Goal: Task Accomplishment & Management: Complete application form

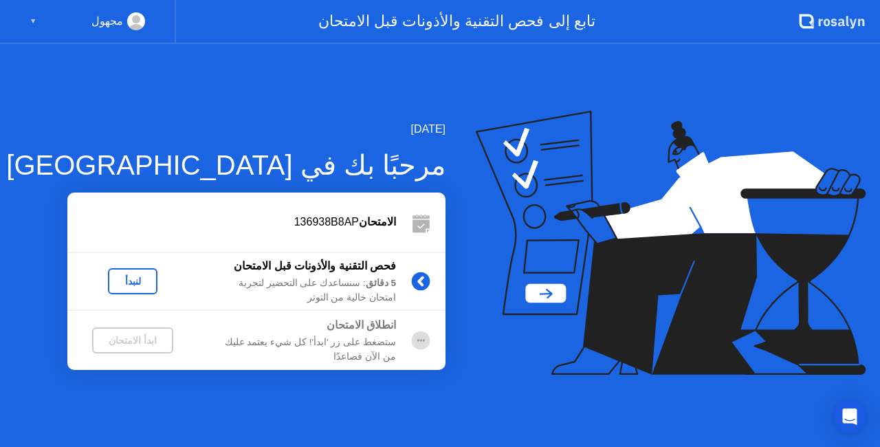
click at [284, 288] on div "5 دقائق : سنساعدك على التحضير لتجربة امتحان خالية من التوتر" at bounding box center [297, 290] width 198 height 28
click at [140, 277] on div "لنبدأ" at bounding box center [132, 281] width 39 height 11
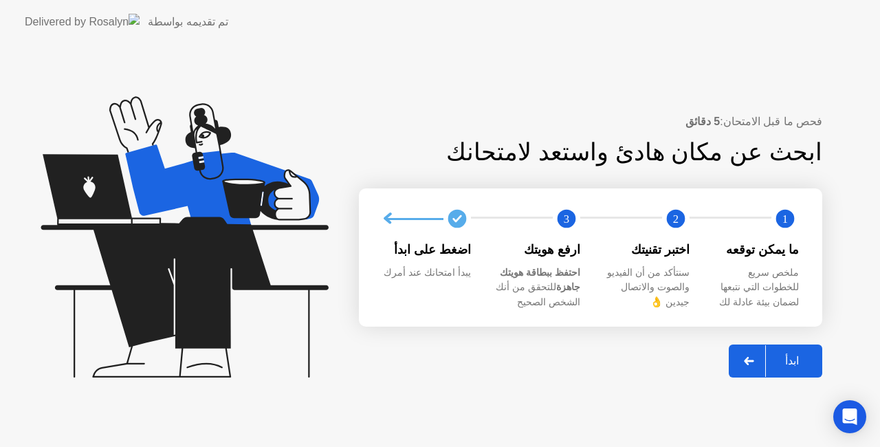
click at [800, 360] on div "ابدأ" at bounding box center [792, 360] width 52 height 13
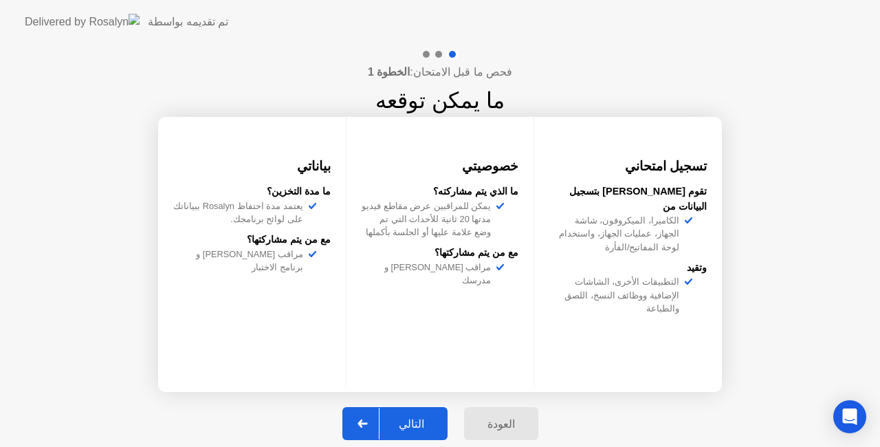
click at [430, 422] on div "التالي" at bounding box center [412, 423] width 64 height 13
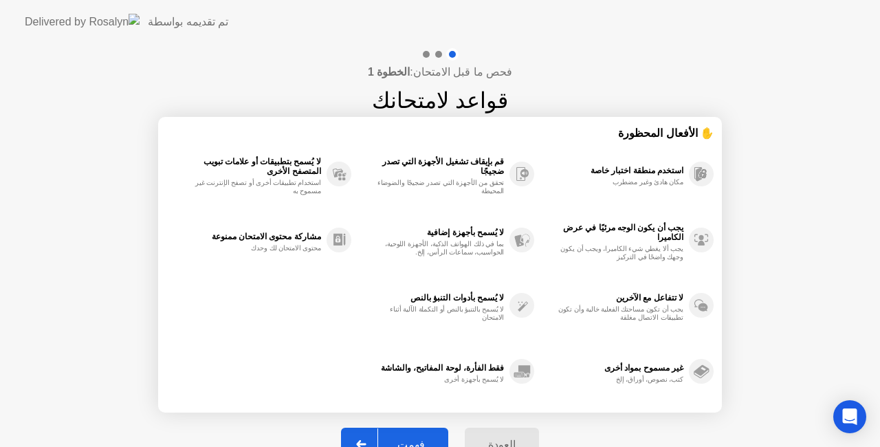
click at [668, 426] on div "فحص ما قبل الامتحان: الخطوة 1 قواعد لامتحانك ✋ الأفعال المحظورة استخدم منطقة اخ…" at bounding box center [440, 262] width 880 height 436
click at [412, 431] on button "فهمت" at bounding box center [394, 444] width 107 height 33
select select "Available cameras"
select select "Available speakers"
select select "Available microphones"
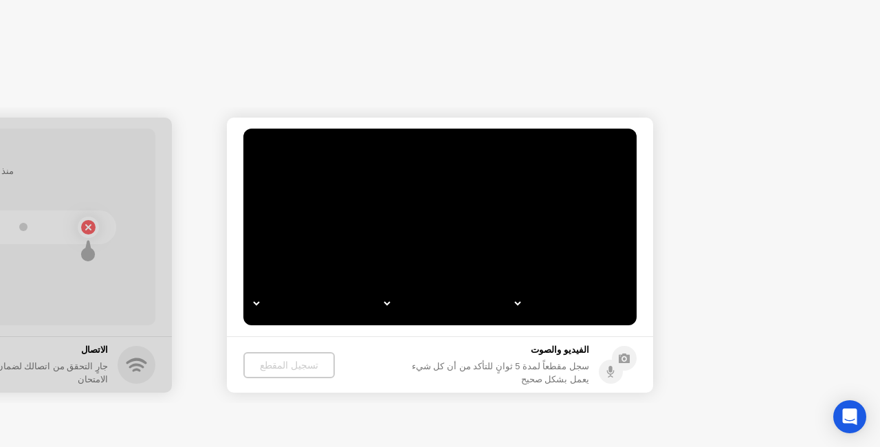
select select "*"
select select "**********"
select select "*******"
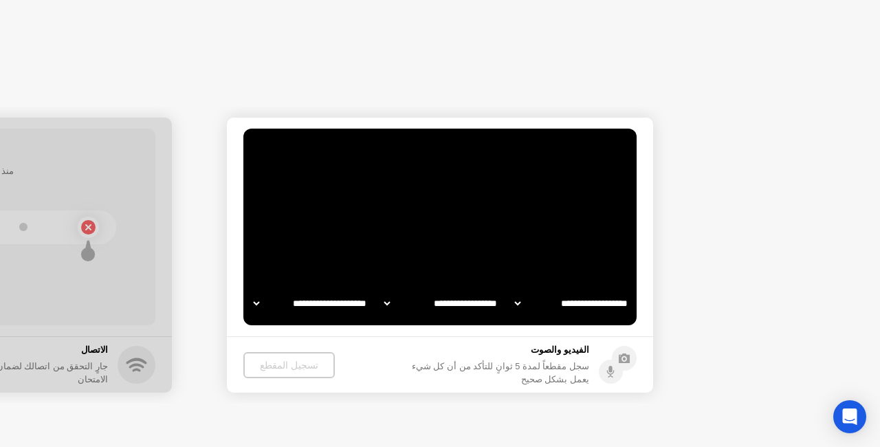
select select "*******"
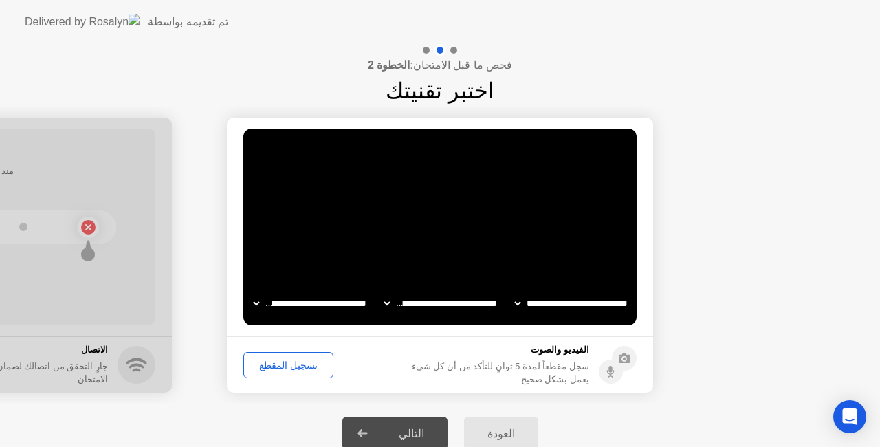
click at [275, 365] on div "تسجيل المقطع" at bounding box center [288, 365] width 80 height 11
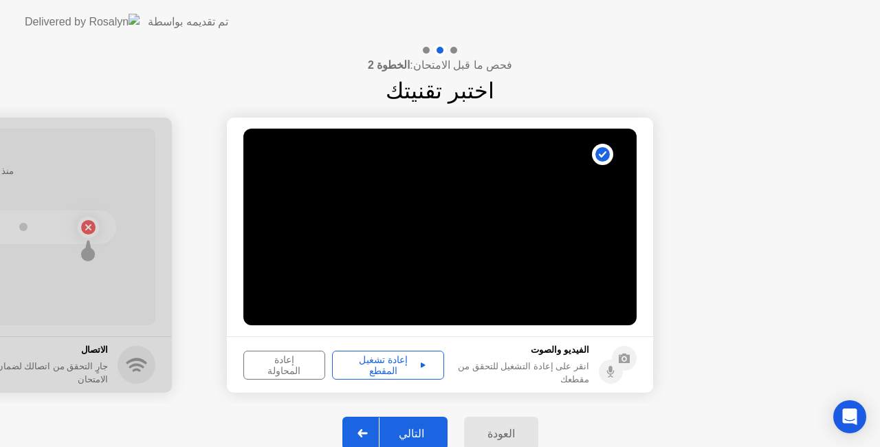
click at [402, 431] on div "التالي" at bounding box center [412, 433] width 64 height 13
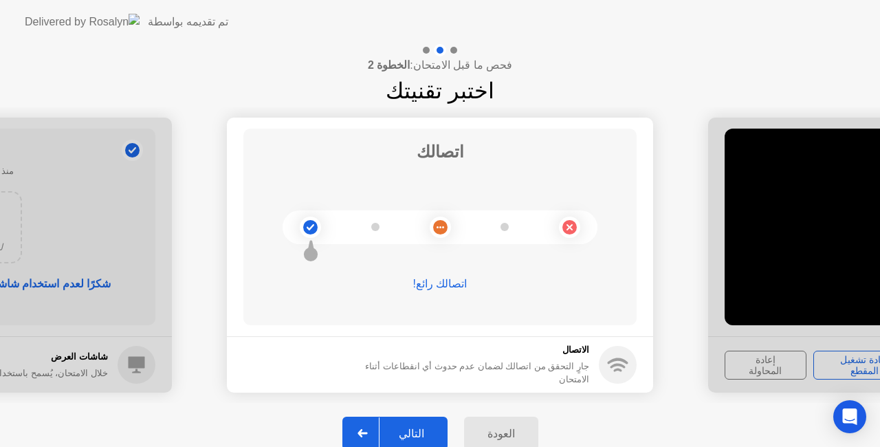
click at [309, 226] on circle at bounding box center [310, 227] width 14 height 14
drag, startPoint x: 304, startPoint y: 239, endPoint x: 309, endPoint y: 245, distance: 7.3
click at [309, 245] on icon at bounding box center [310, 248] width 15 height 26
drag, startPoint x: 309, startPoint y: 251, endPoint x: 327, endPoint y: 262, distance: 21.0
click at [327, 262] on div "اتصالك اتصالك رائع!" at bounding box center [439, 227] width 393 height 197
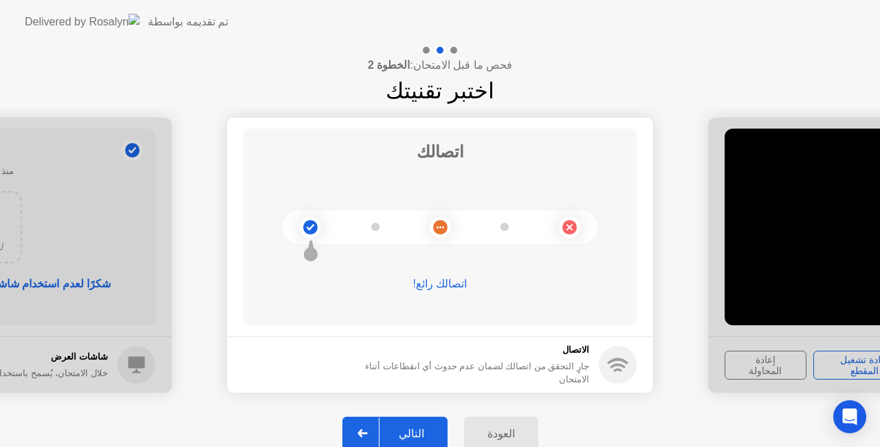
click at [429, 427] on div "التالي" at bounding box center [412, 433] width 64 height 13
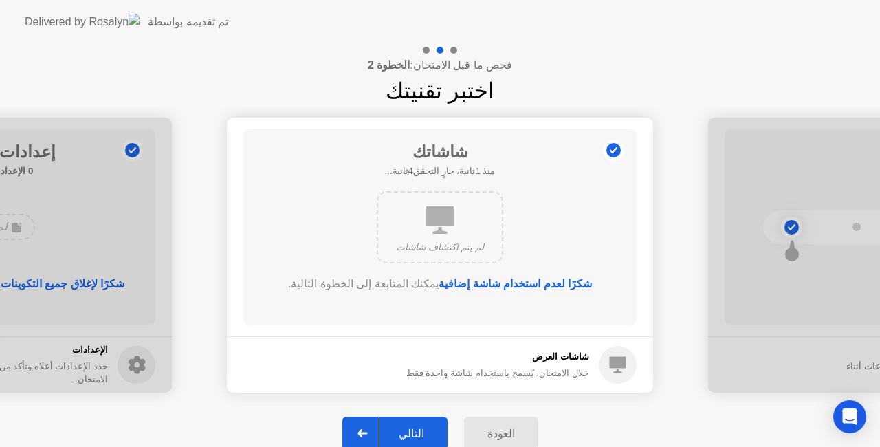
click at [409, 427] on div "التالي" at bounding box center [412, 433] width 64 height 13
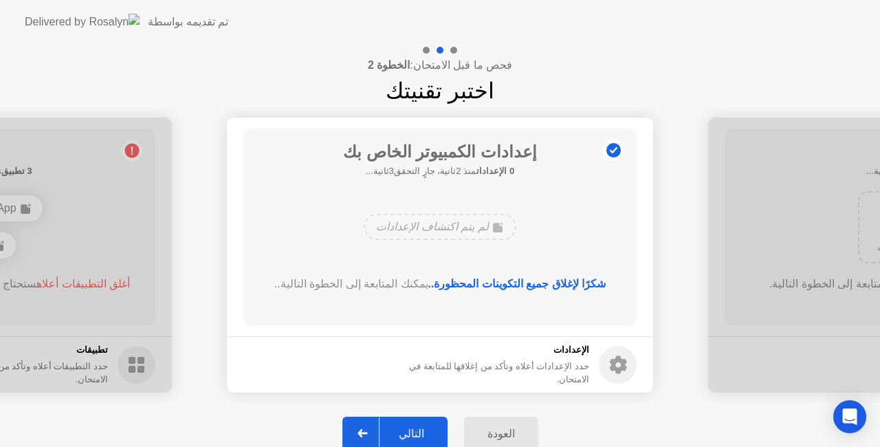
click at [404, 424] on button "التالي" at bounding box center [394, 433] width 105 height 33
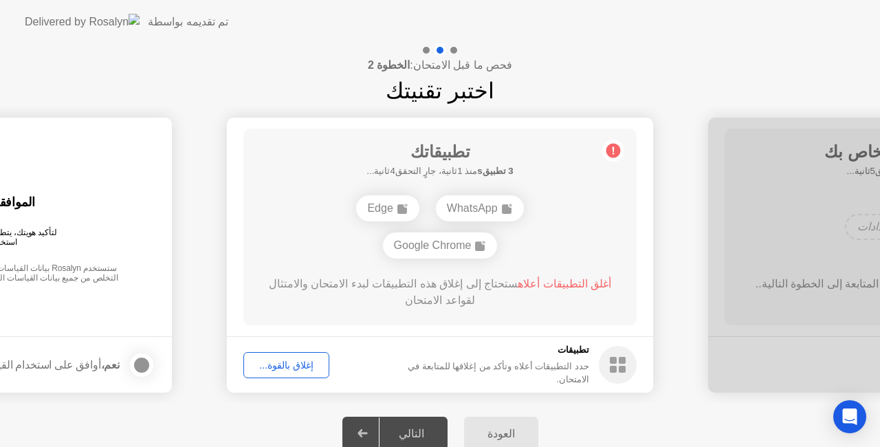
click at [413, 428] on div "التالي" at bounding box center [412, 433] width 64 height 13
click at [310, 360] on div "إغلاق بالقوة..." at bounding box center [286, 365] width 76 height 11
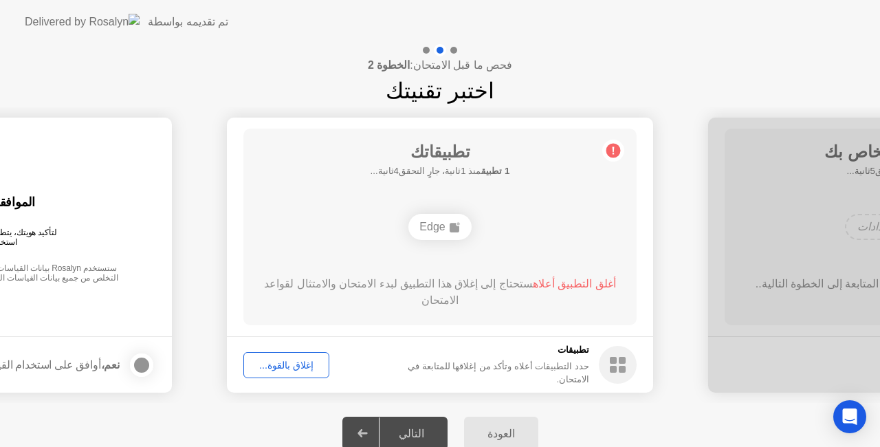
click at [290, 360] on div "إغلاق بالقوة..." at bounding box center [286, 365] width 76 height 11
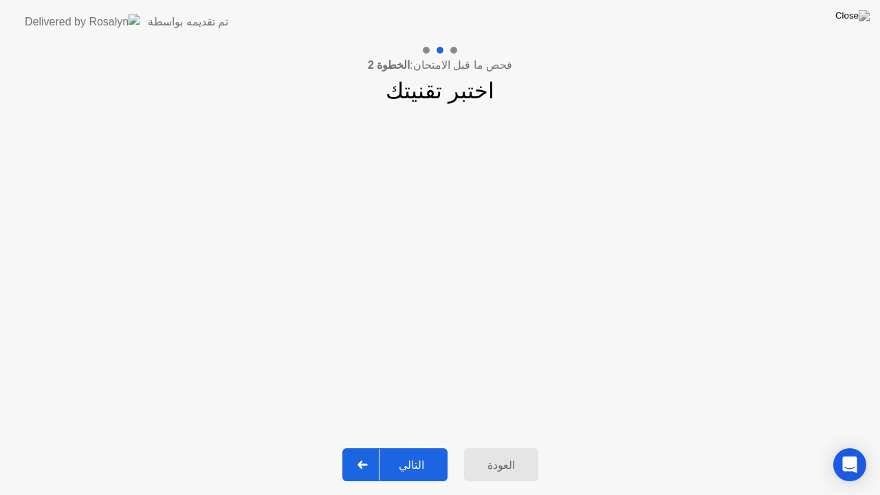
click at [411, 446] on div "التالي" at bounding box center [412, 465] width 64 height 13
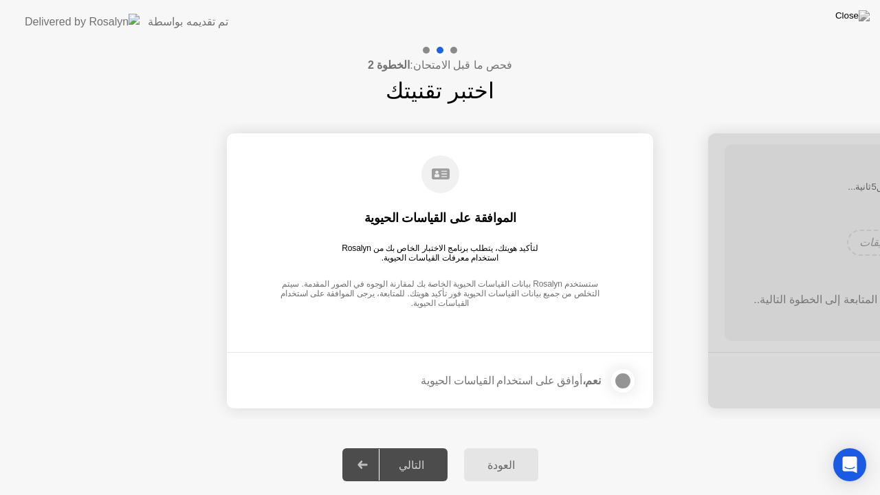
click at [631, 371] on label at bounding box center [619, 381] width 36 height 28
click at [418, 446] on button "التالي" at bounding box center [394, 464] width 105 height 33
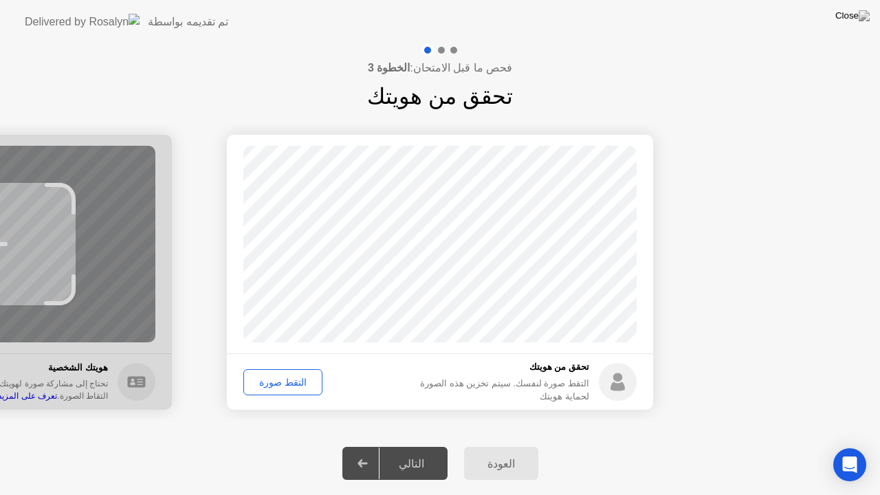
drag, startPoint x: 615, startPoint y: 386, endPoint x: 609, endPoint y: 379, distance: 8.8
click at [615, 385] on icon at bounding box center [618, 386] width 14 height 9
click at [560, 384] on div "التقط صورة لنفسك. سيتم تخزين هذه الصورة لحماية هويتك" at bounding box center [498, 390] width 184 height 26
drag, startPoint x: 422, startPoint y: 459, endPoint x: 422, endPoint y: 435, distance: 24.1
click at [422, 446] on div "التالي" at bounding box center [412, 463] width 64 height 13
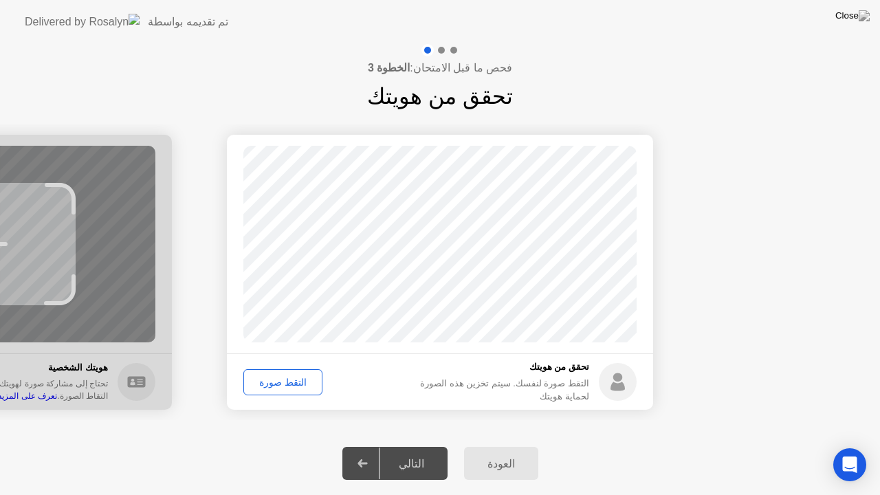
click at [296, 378] on div "التقط صورة" at bounding box center [282, 382] width 69 height 11
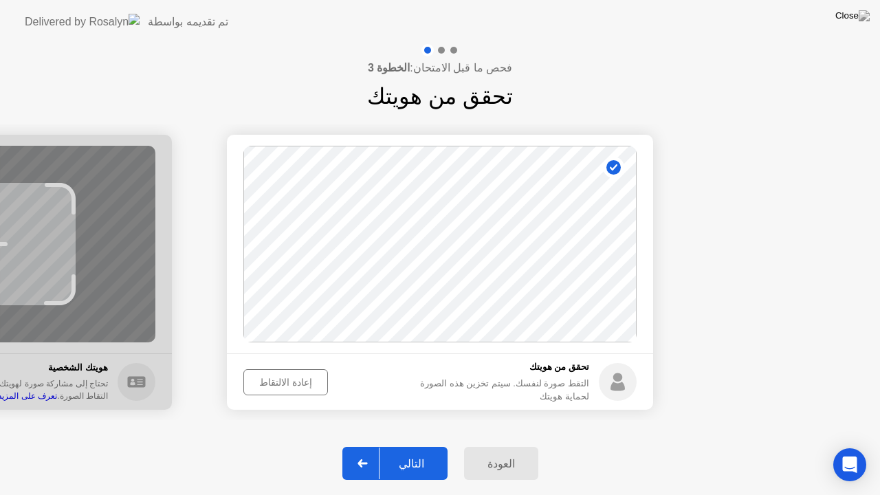
click at [416, 446] on div "التالي" at bounding box center [412, 463] width 64 height 13
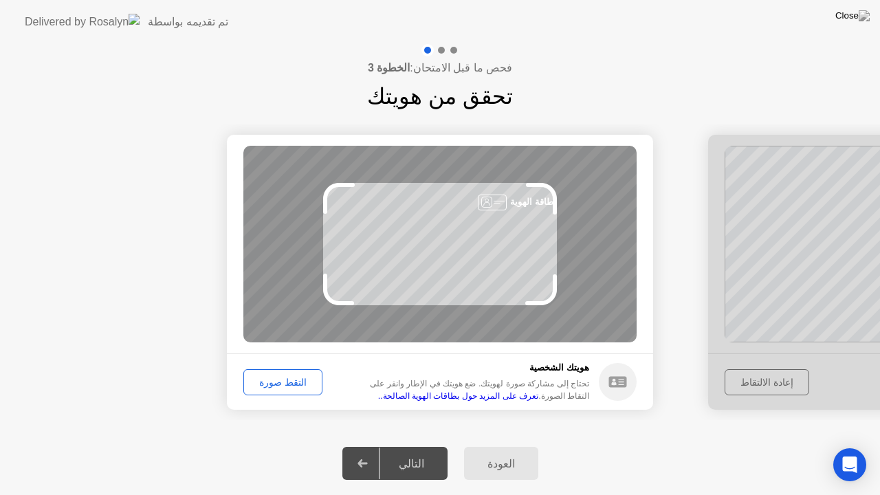
click at [294, 378] on div "التقط صورة" at bounding box center [282, 382] width 69 height 11
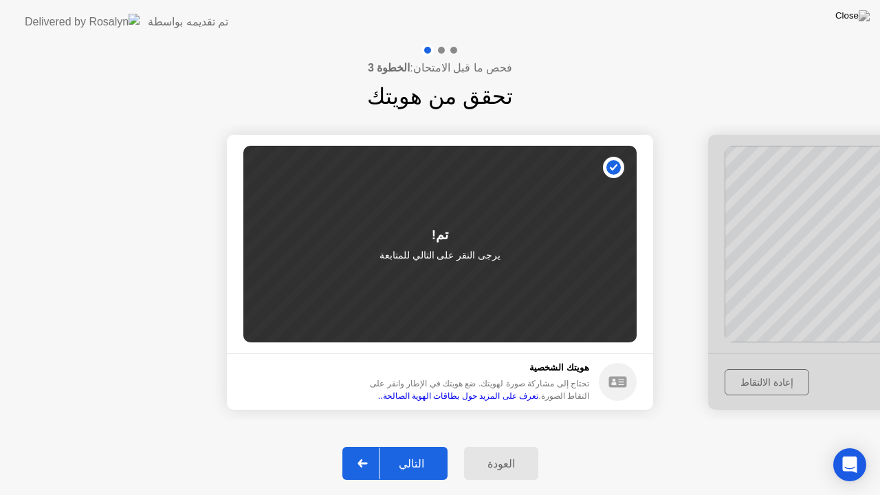
click at [404, 446] on div "التالي" at bounding box center [412, 463] width 64 height 13
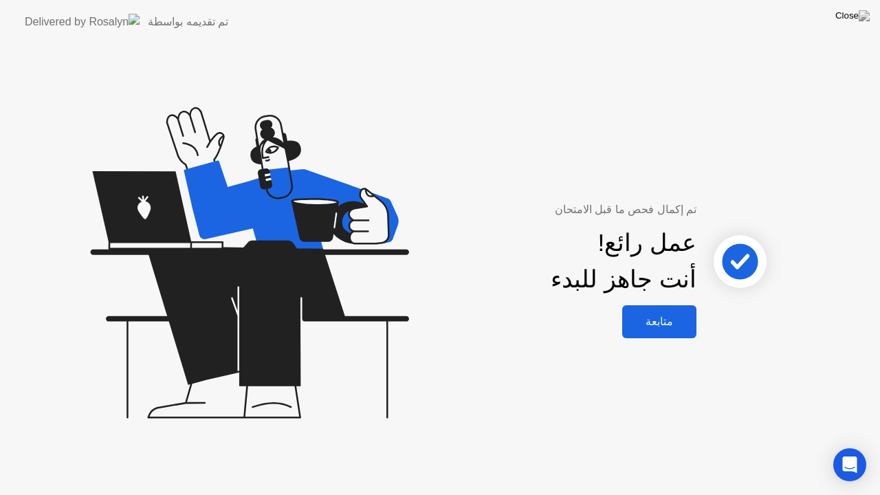
click at [668, 321] on div "متابعة" at bounding box center [659, 321] width 66 height 13
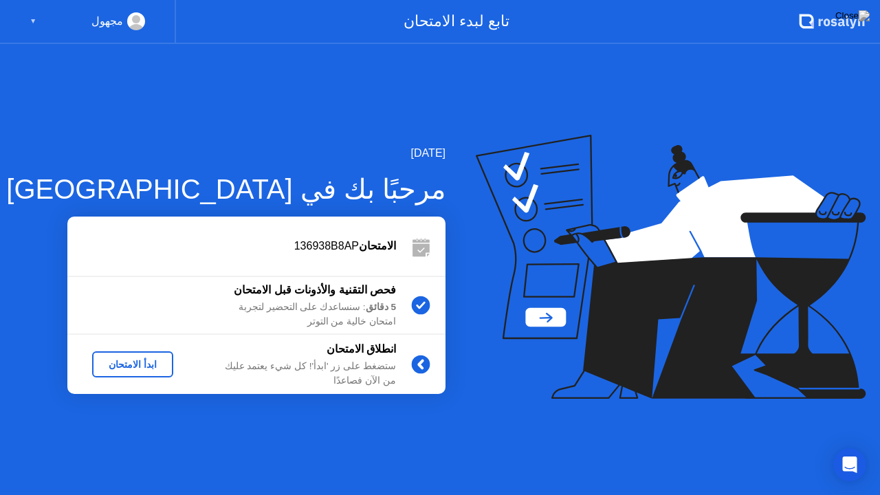
click at [101, 362] on button "ابدأ الامتحان" at bounding box center [132, 364] width 81 height 26
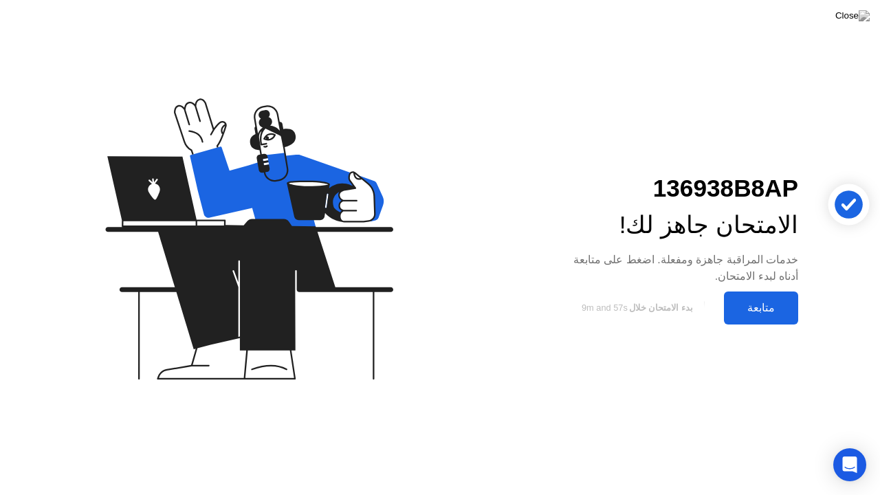
click at [765, 305] on div "متابعة" at bounding box center [761, 307] width 66 height 13
